Goal: Task Accomplishment & Management: Use online tool/utility

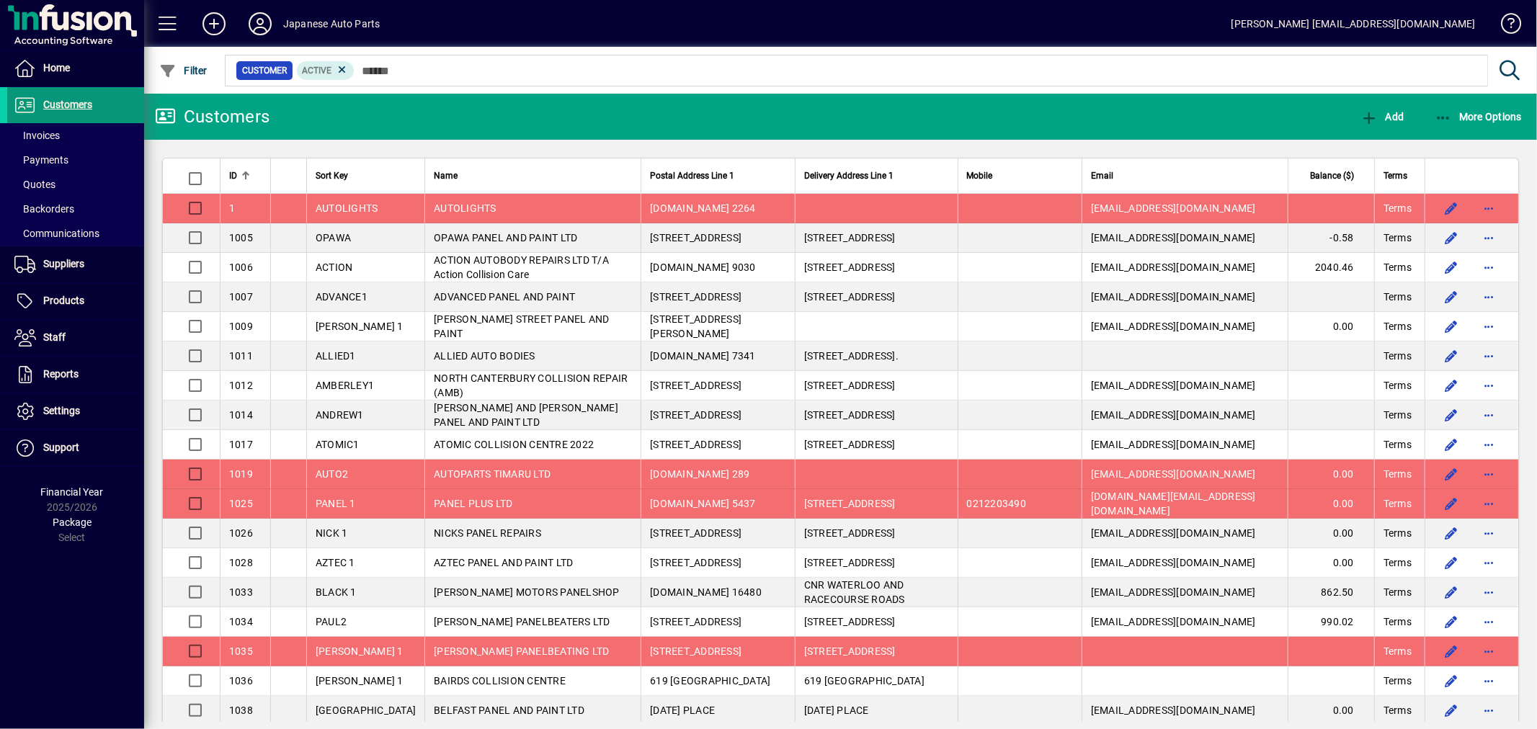
click at [84, 110] on span "Customers" at bounding box center [67, 105] width 49 height 12
click at [1452, 112] on span "More Options" at bounding box center [1478, 117] width 88 height 12
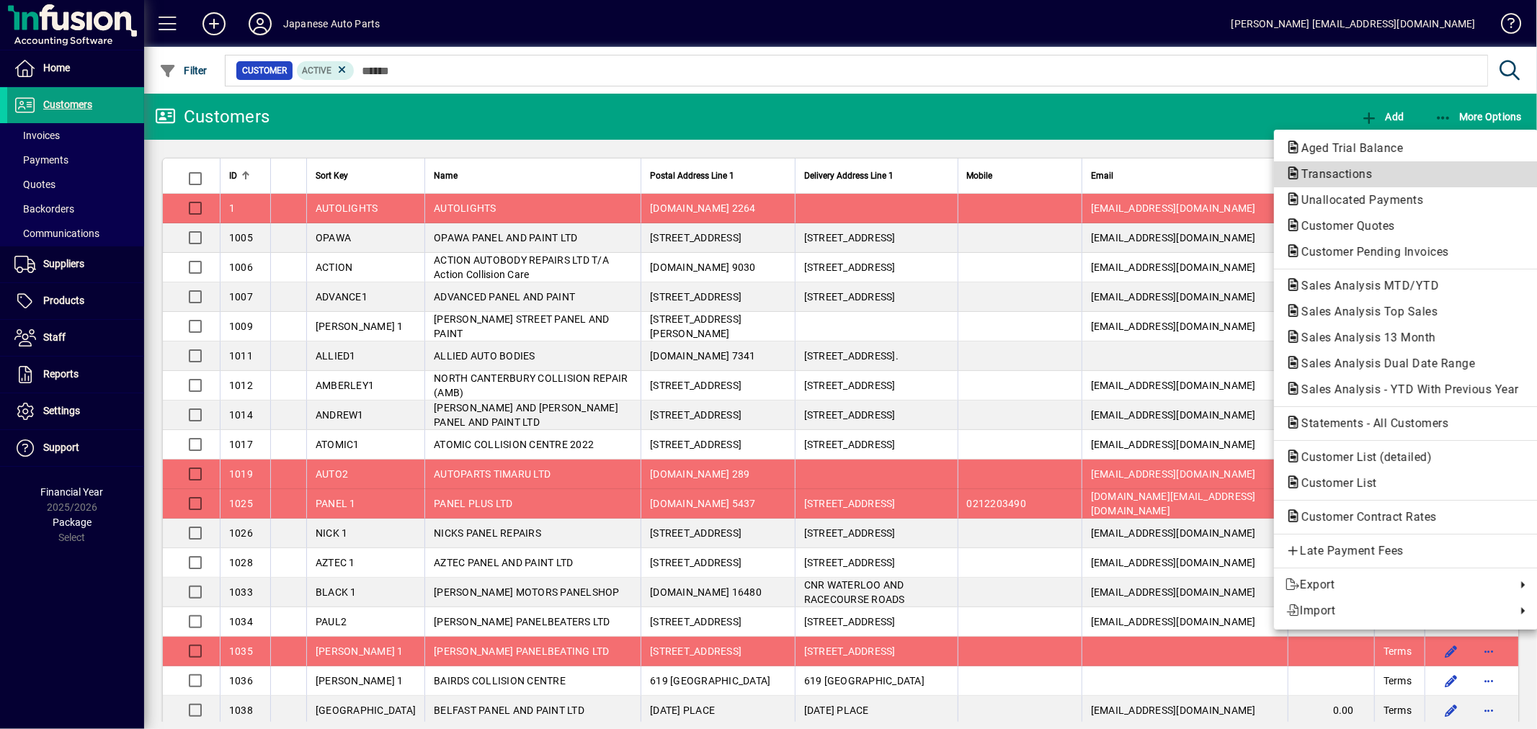
click at [1363, 171] on span "Transactions" at bounding box center [1332, 174] width 94 height 14
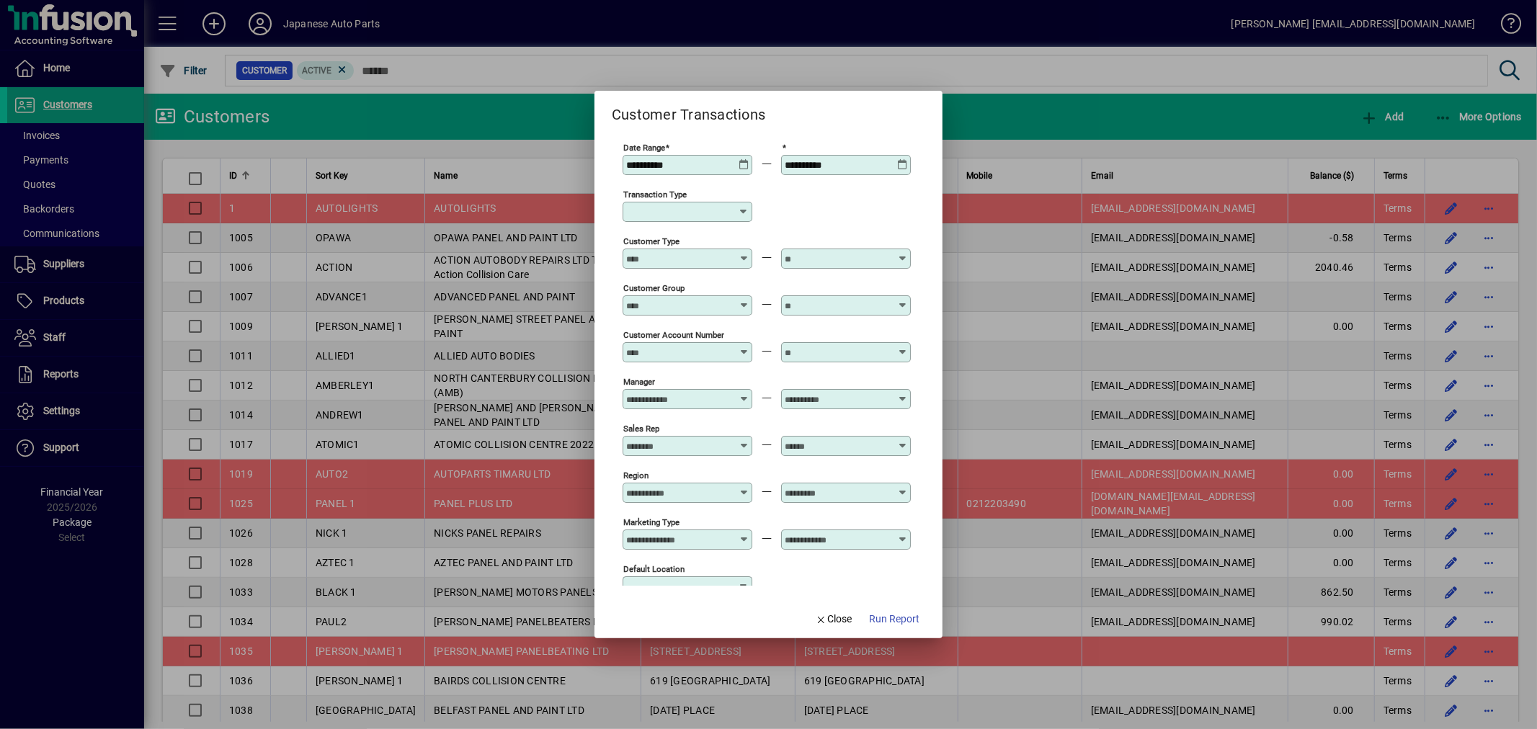
click at [743, 159] on icon at bounding box center [743, 159] width 11 height 0
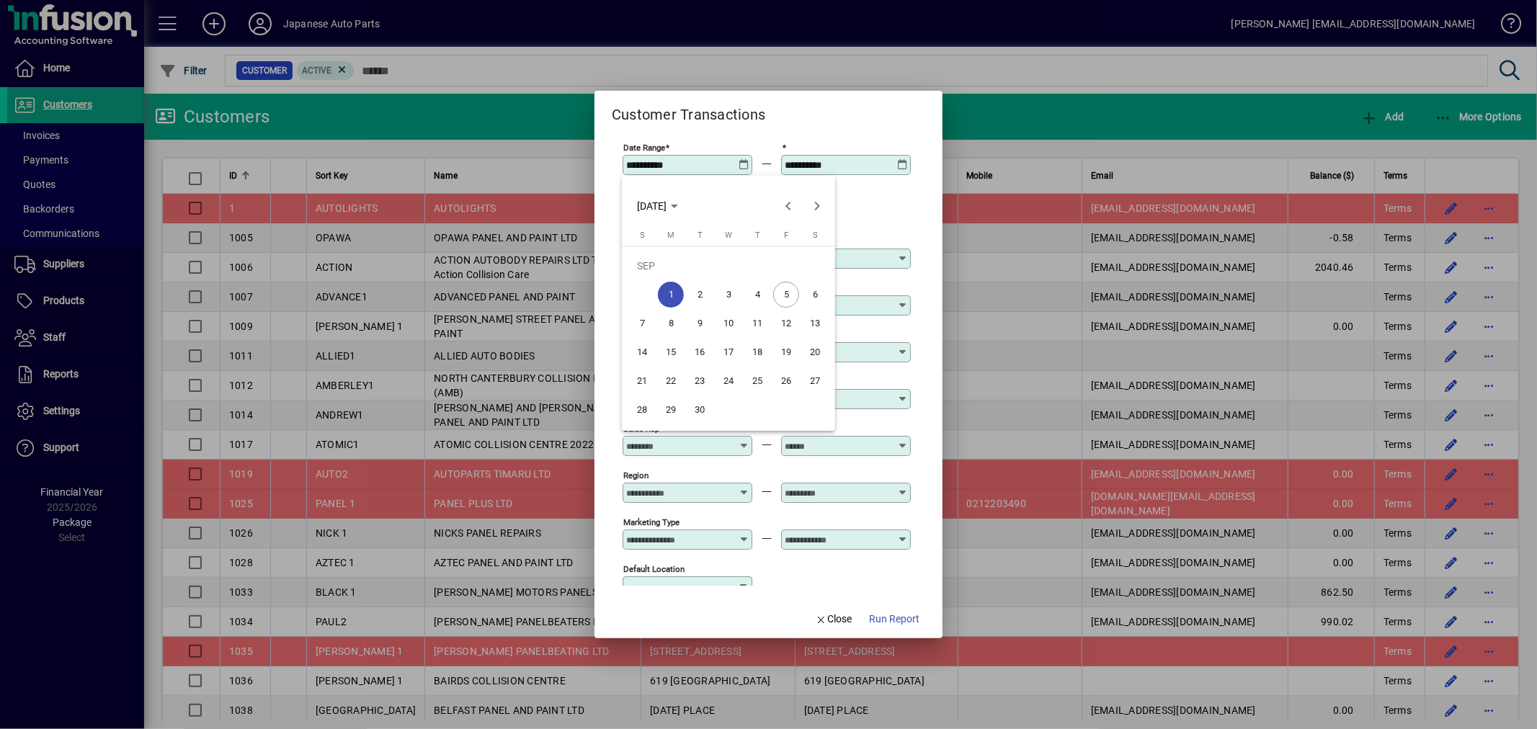
click at [788, 289] on span "5" at bounding box center [786, 295] width 26 height 26
type input "**********"
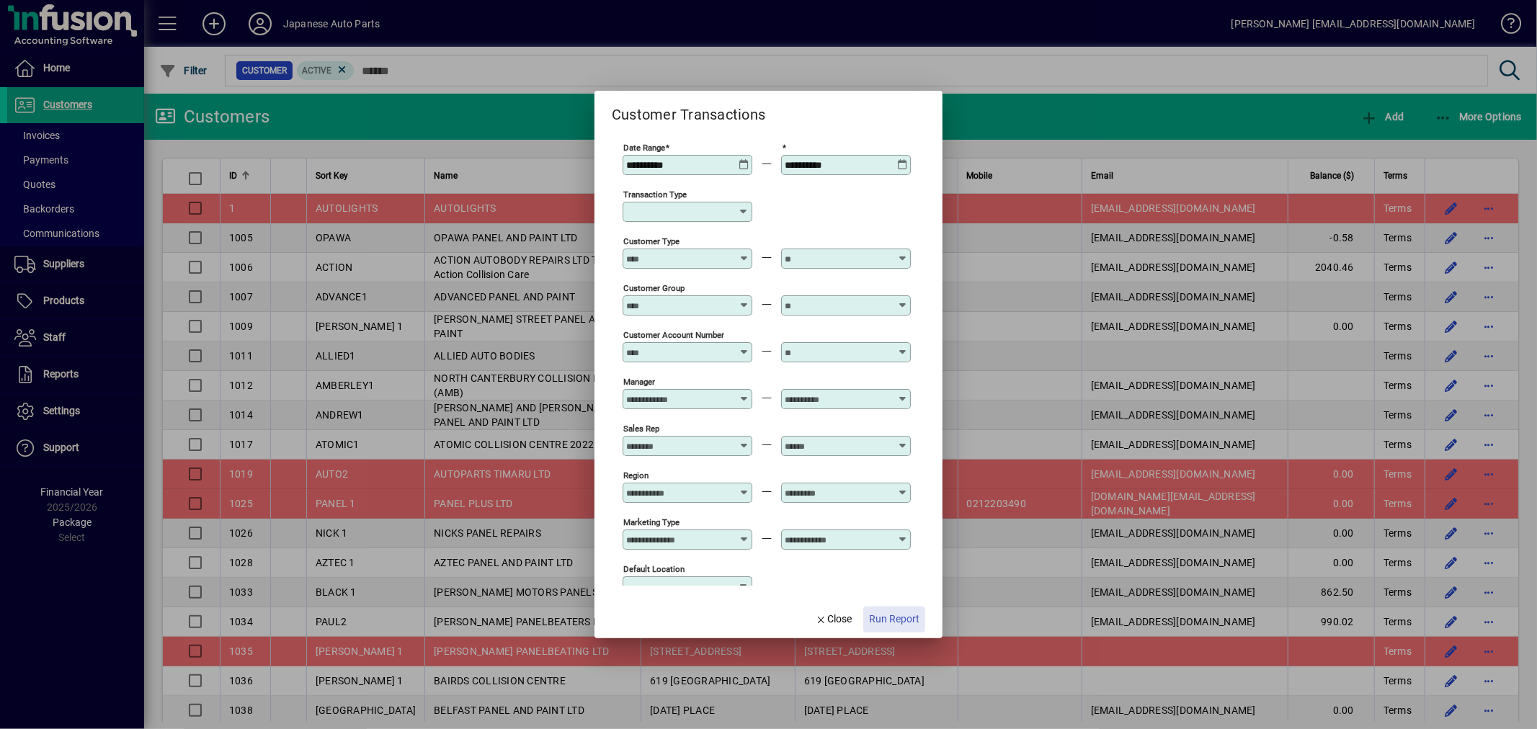
click at [888, 609] on span "button" at bounding box center [894, 619] width 62 height 35
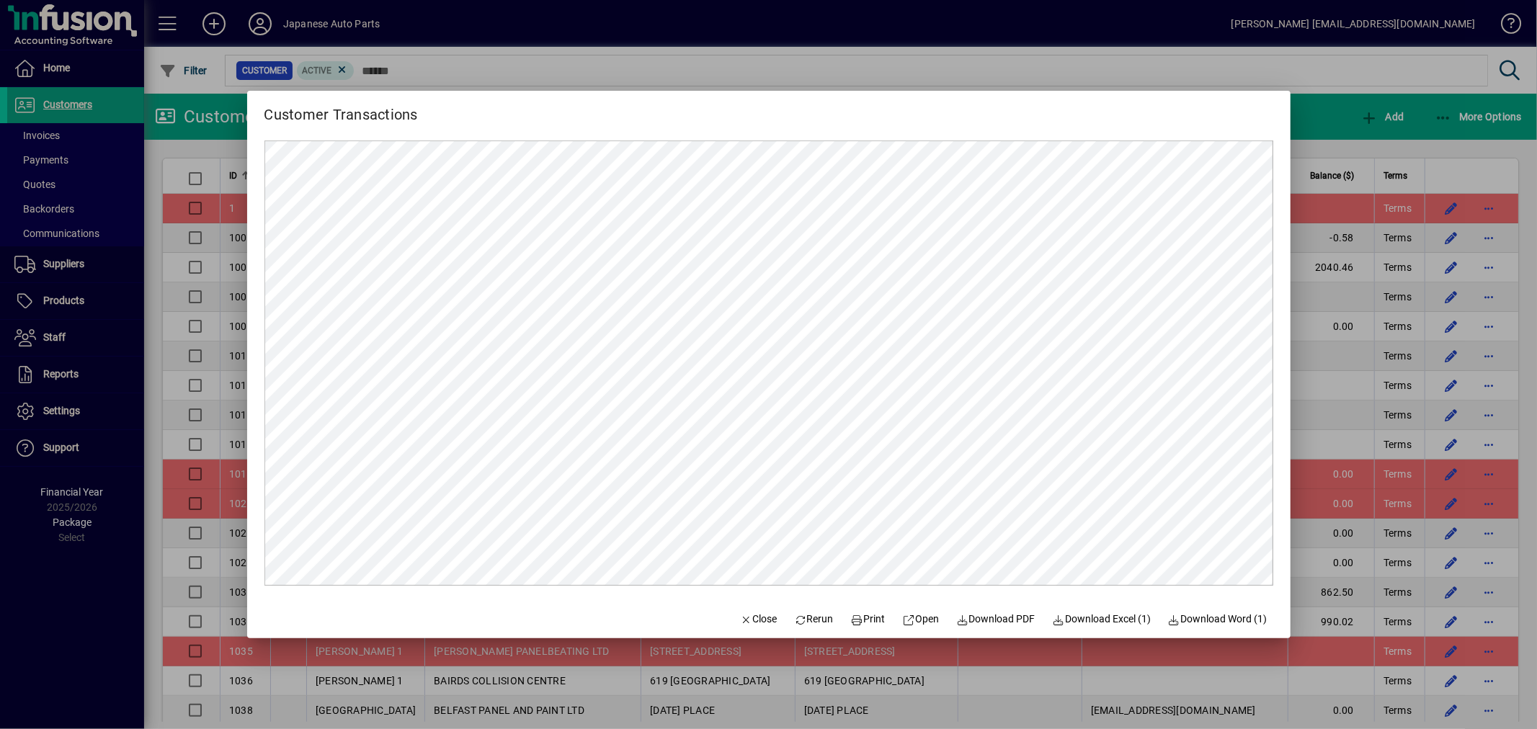
click at [440, 76] on div at bounding box center [768, 364] width 1537 height 729
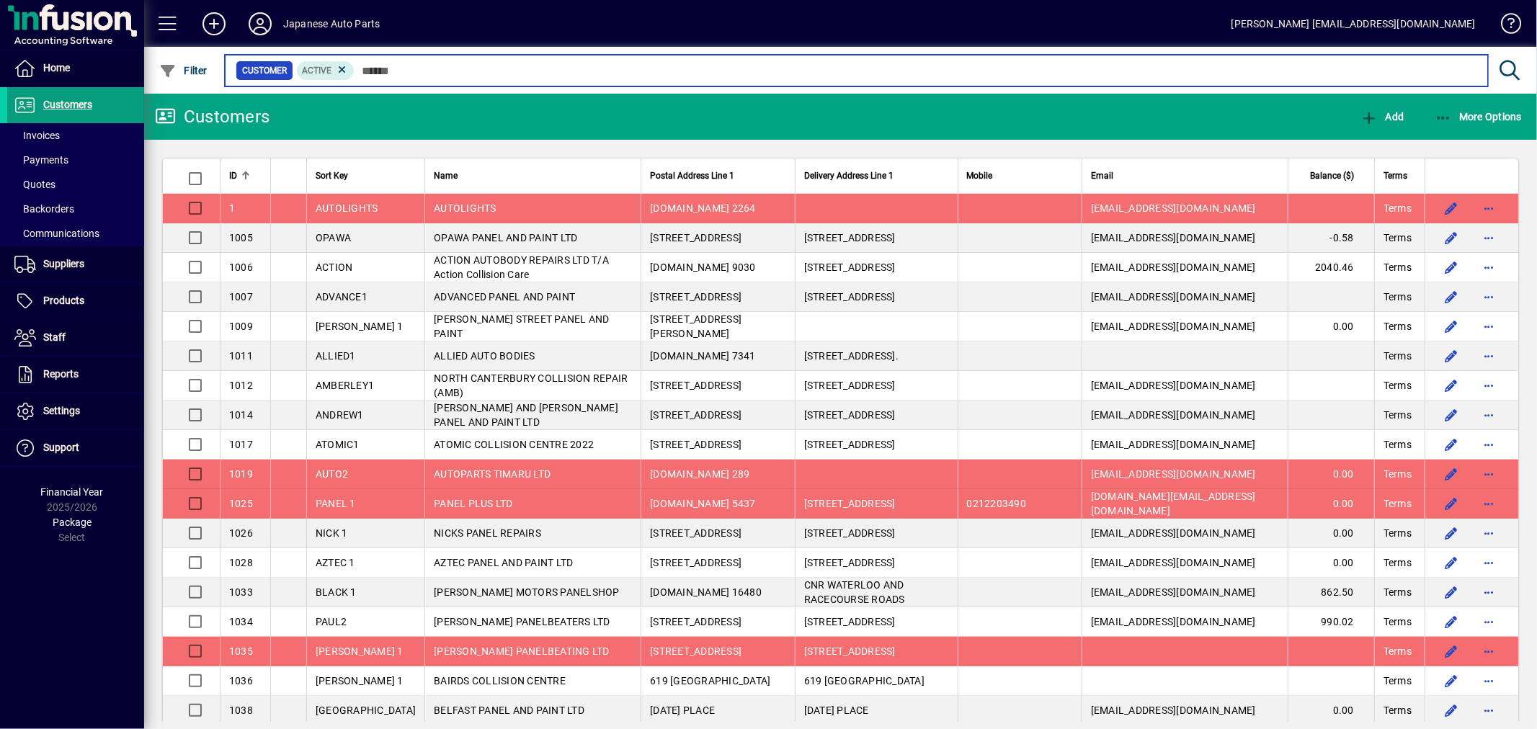
click at [402, 65] on input "text" at bounding box center [915, 71] width 1122 height 20
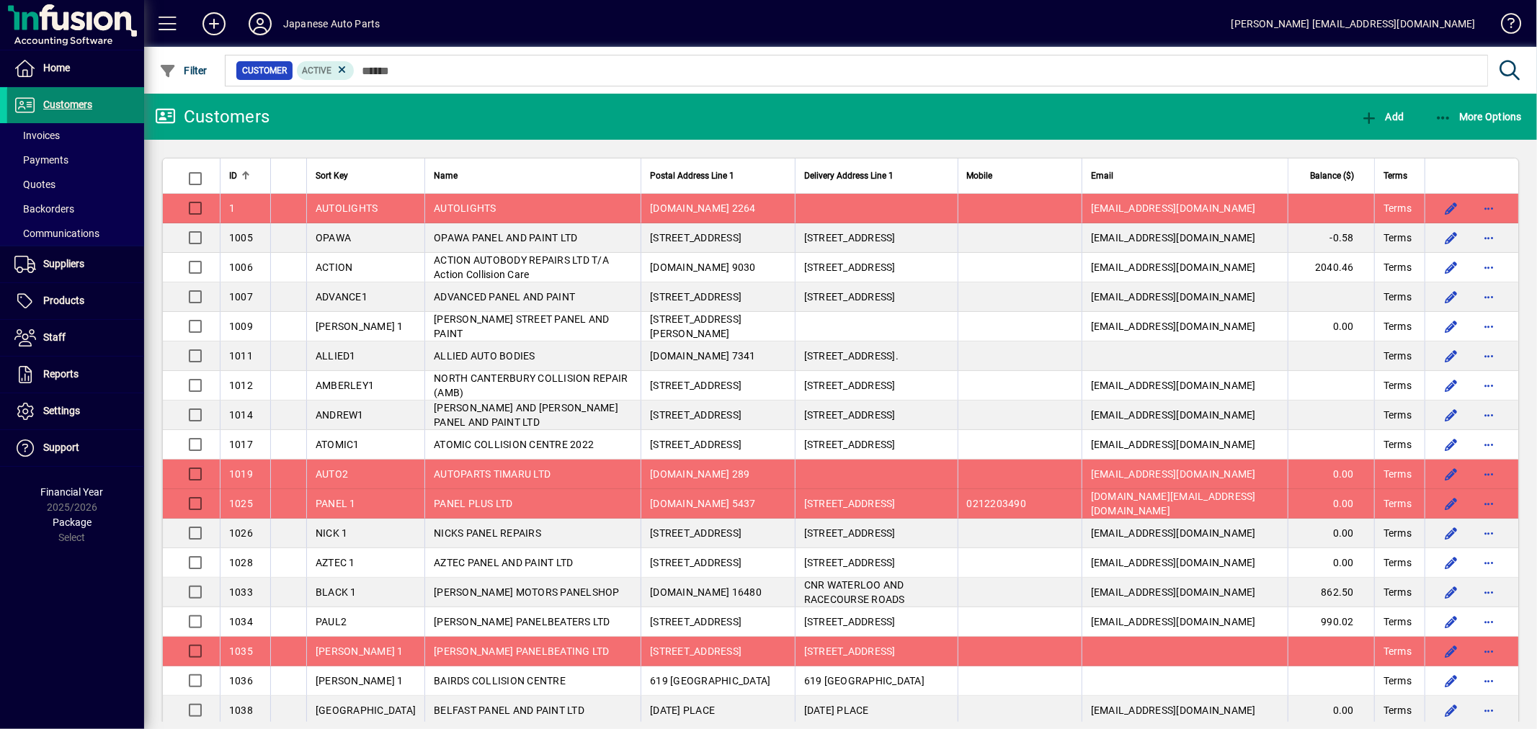
click at [76, 111] on span "Customers" at bounding box center [49, 105] width 85 height 17
click at [262, 19] on icon at bounding box center [260, 23] width 29 height 23
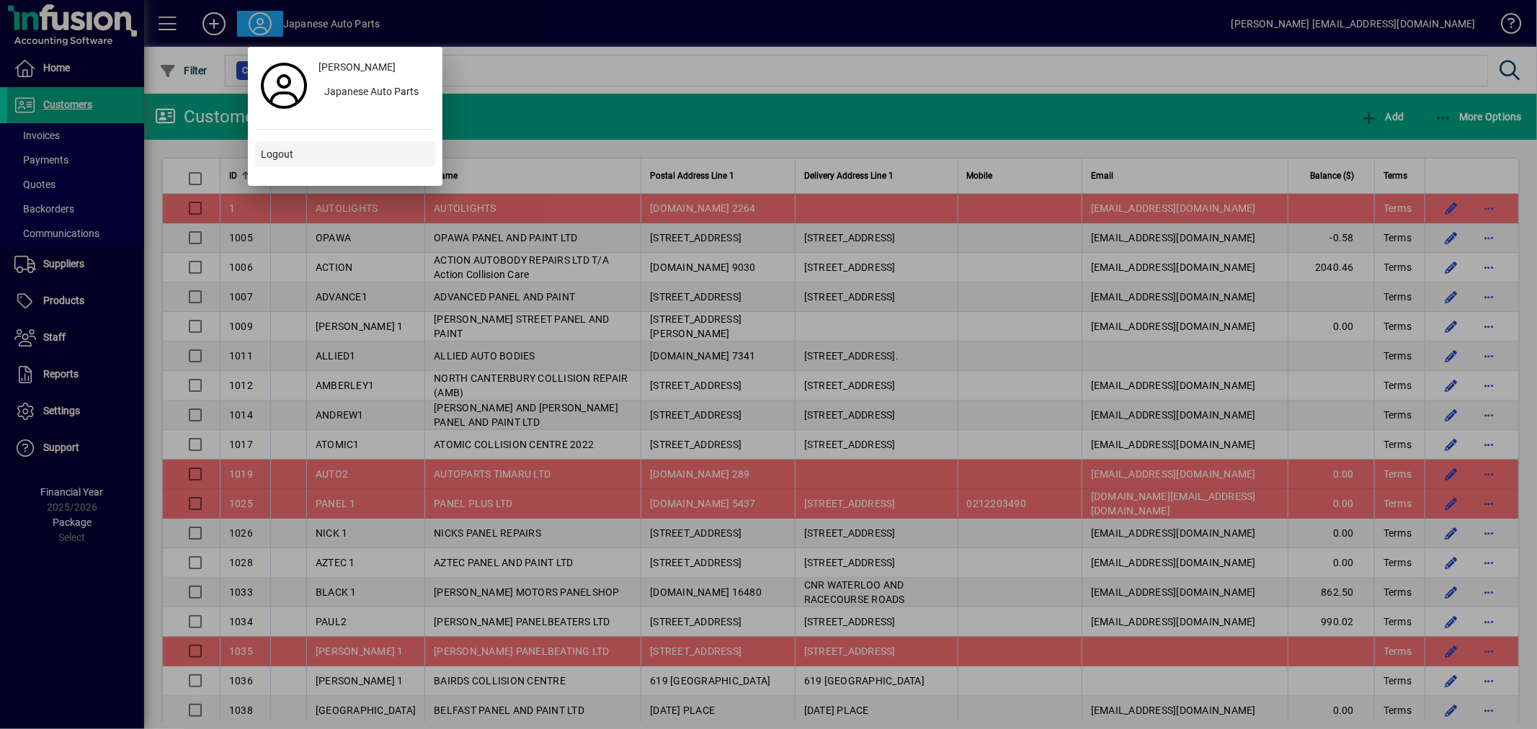
click at [280, 152] on span "Logout" at bounding box center [277, 154] width 32 height 15
